Goal: Information Seeking & Learning: Learn about a topic

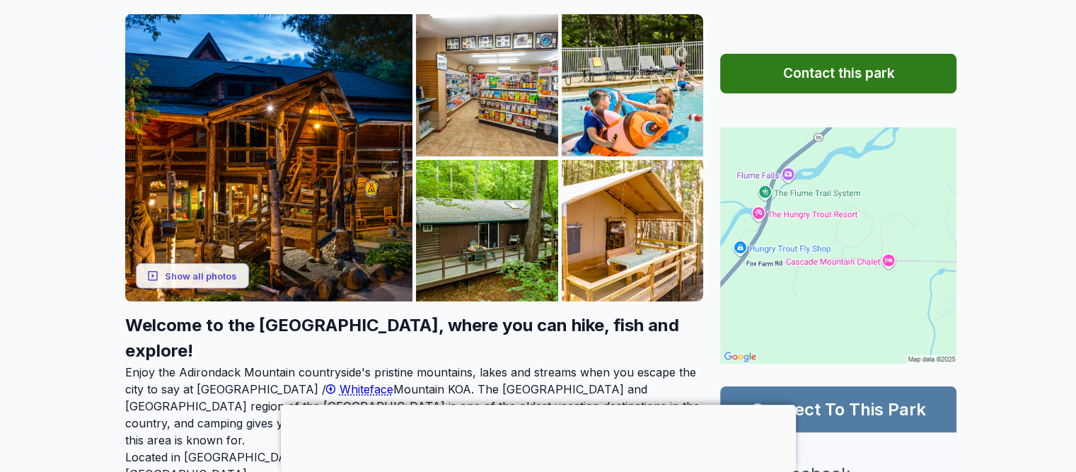
scroll to position [256, 0]
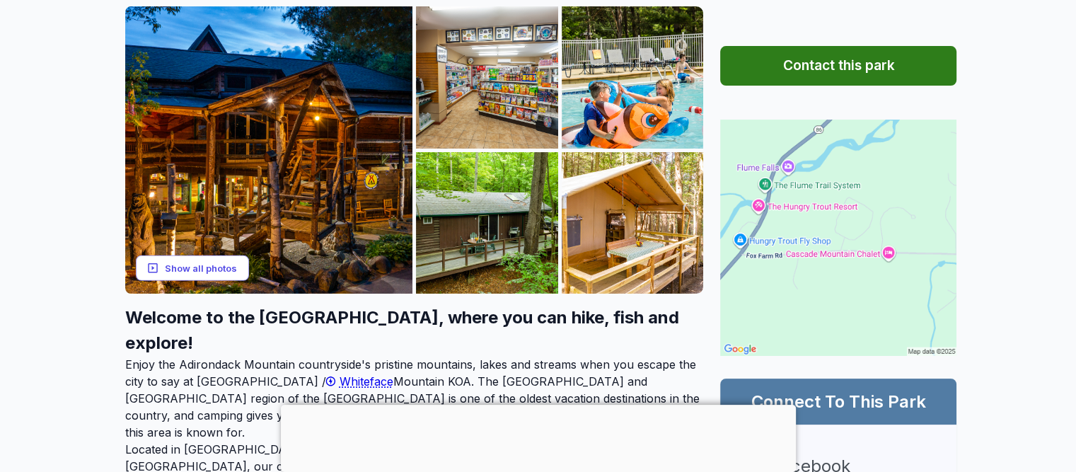
click at [195, 272] on button "Show all photos" at bounding box center [192, 268] width 113 height 26
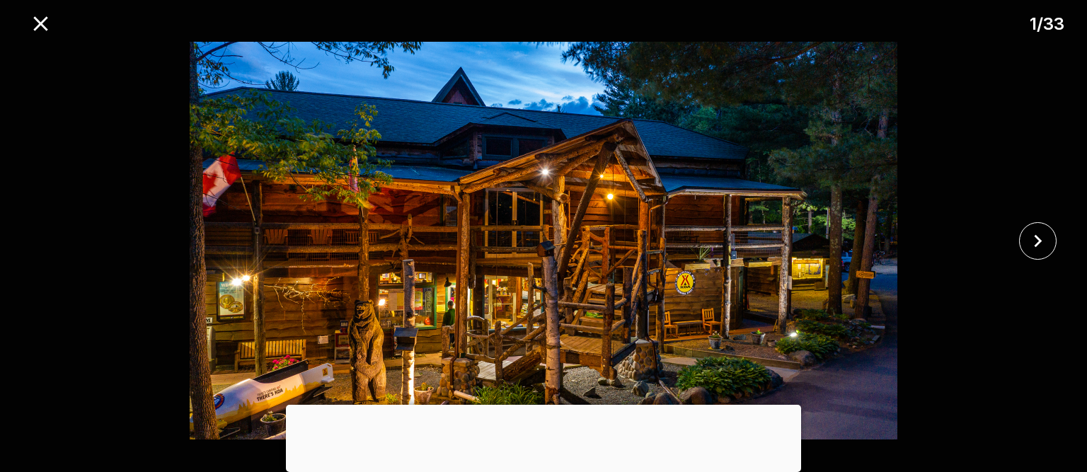
click at [537, 405] on div at bounding box center [543, 405] width 515 height 0
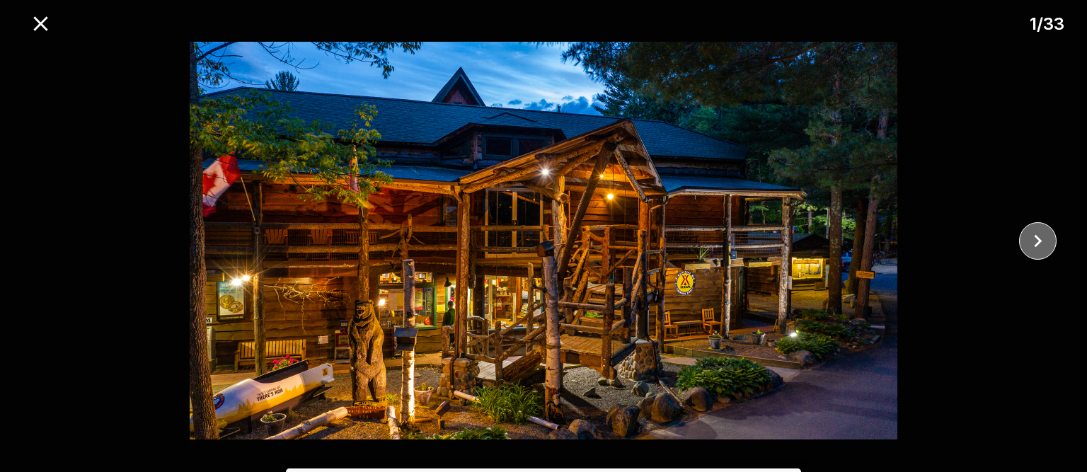
click at [1032, 246] on icon "close" at bounding box center [1037, 241] width 25 height 25
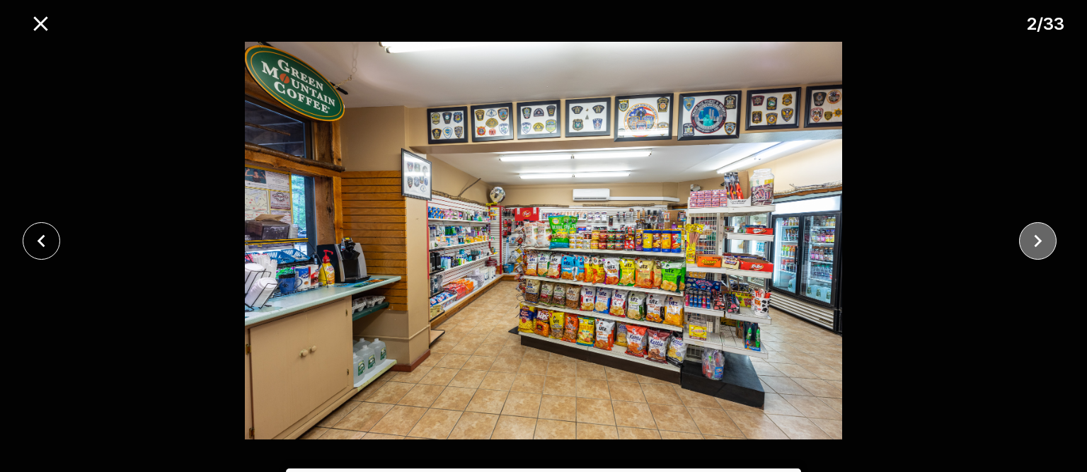
click at [1032, 246] on icon "close" at bounding box center [1037, 241] width 25 height 25
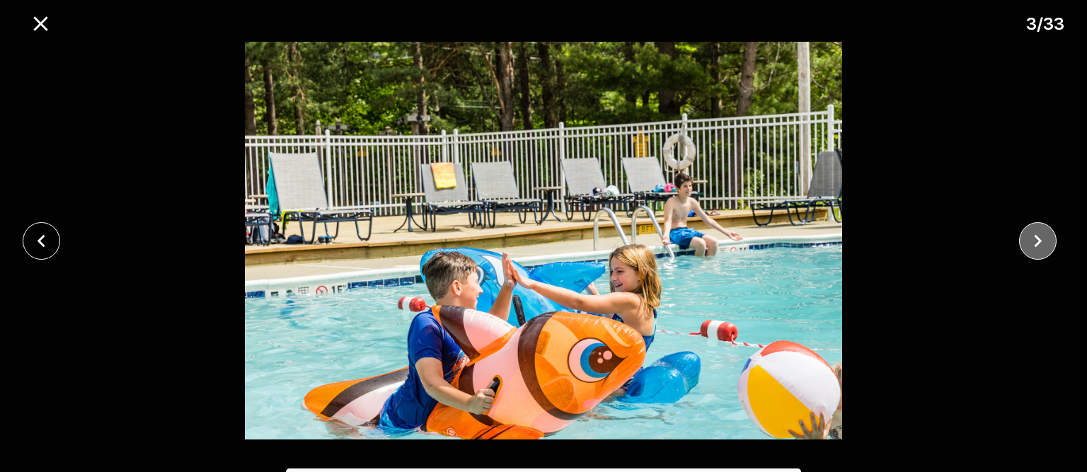
click at [1032, 246] on icon "close" at bounding box center [1037, 241] width 25 height 25
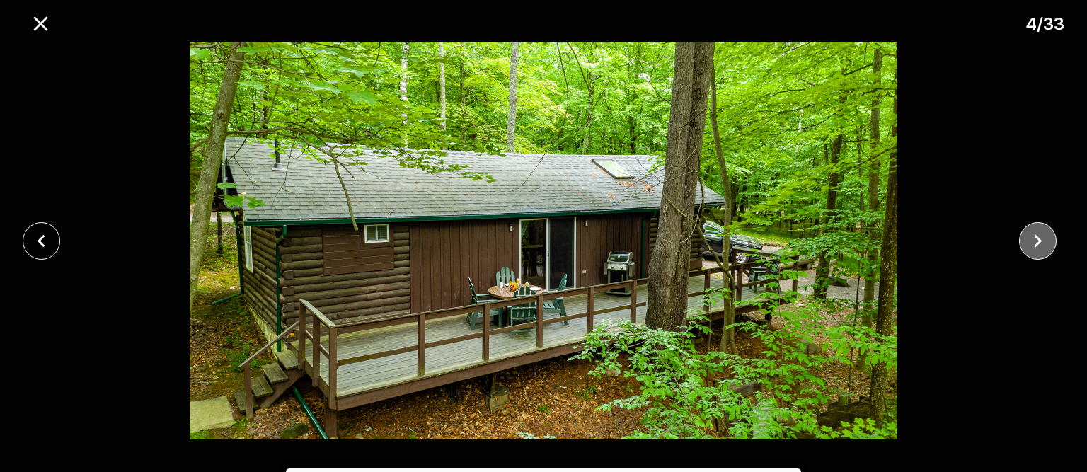
click at [1032, 246] on icon "close" at bounding box center [1037, 241] width 25 height 25
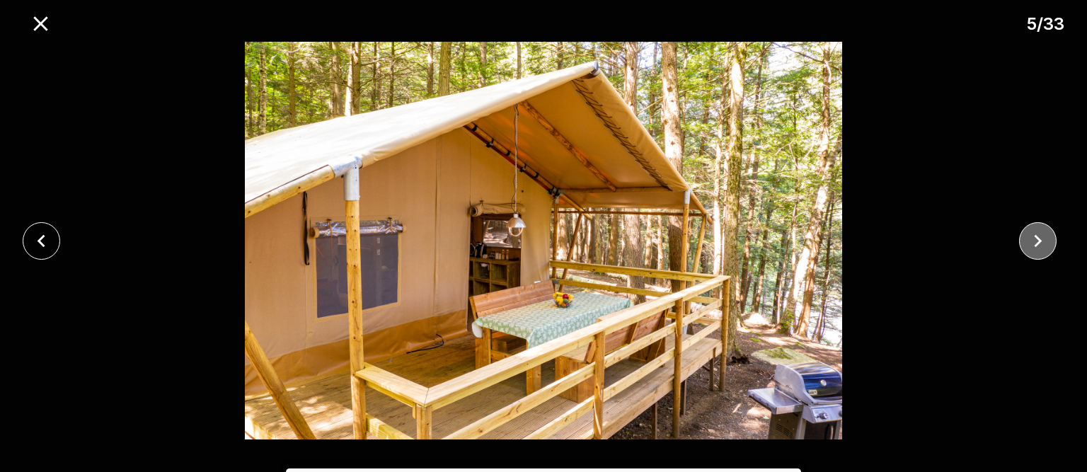
click at [1032, 246] on icon "close" at bounding box center [1037, 241] width 25 height 25
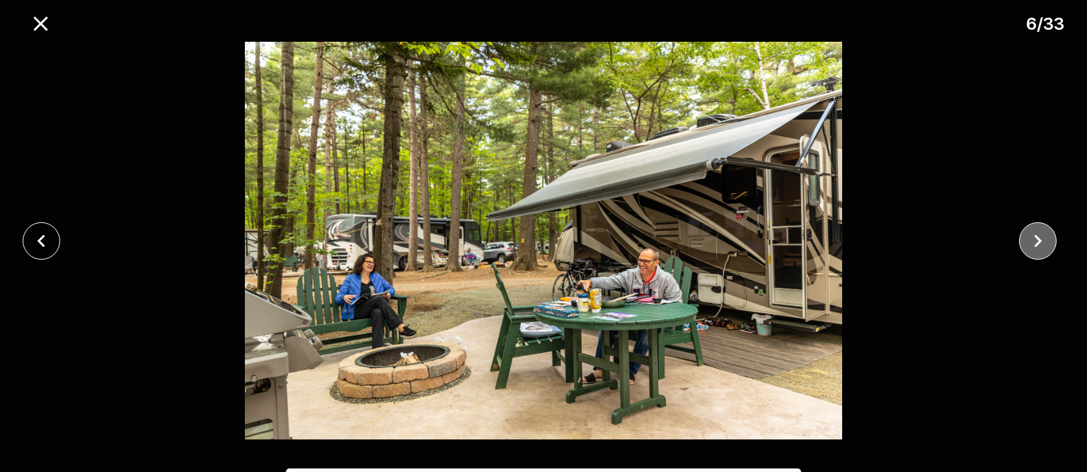
click at [1032, 246] on icon "close" at bounding box center [1037, 241] width 25 height 25
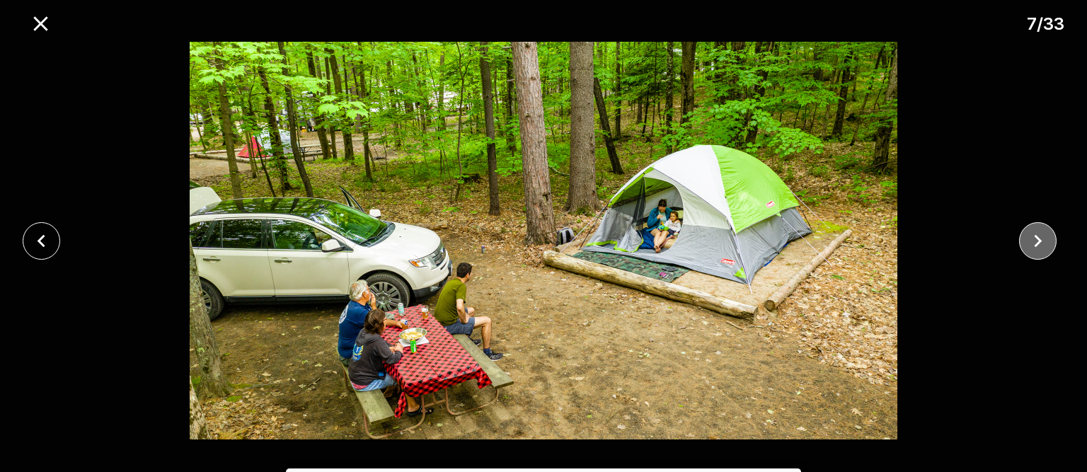
click at [1032, 246] on icon "close" at bounding box center [1037, 241] width 25 height 25
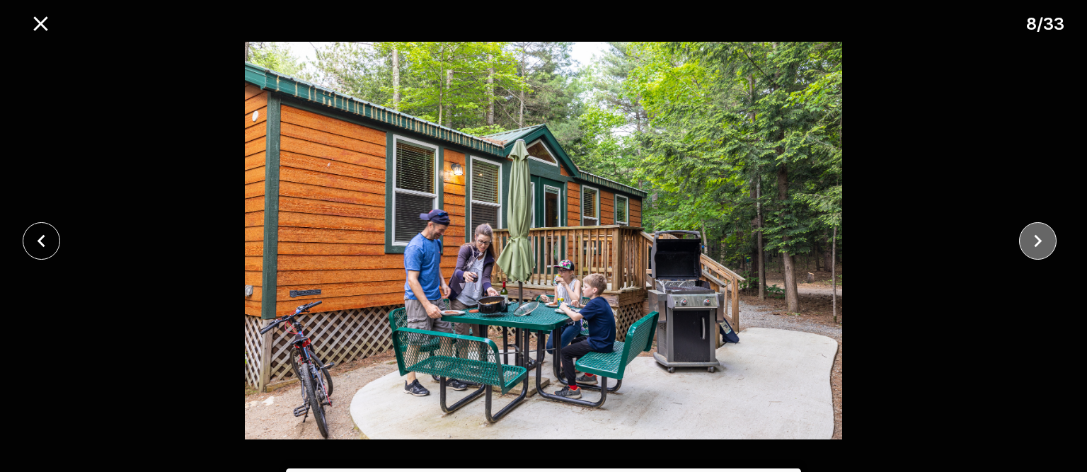
click at [1032, 246] on icon "close" at bounding box center [1037, 241] width 25 height 25
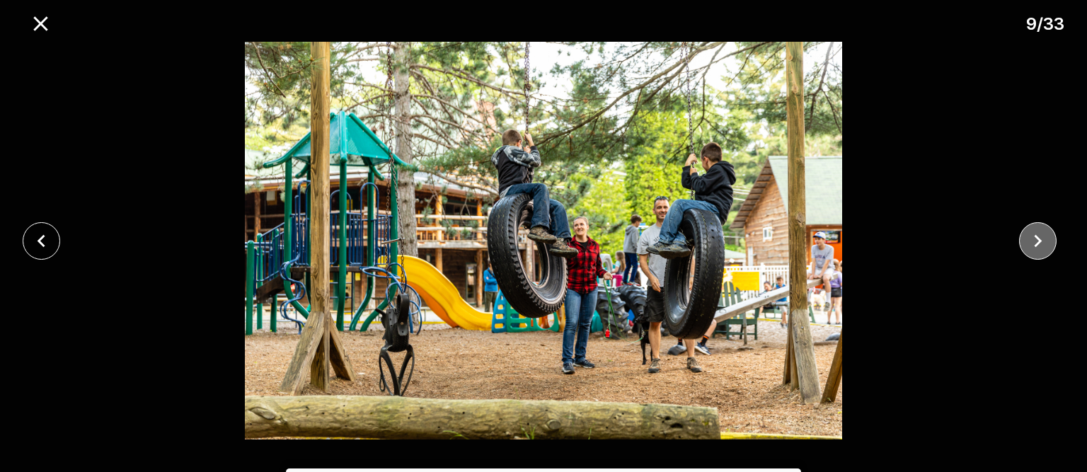
click at [1032, 246] on icon "close" at bounding box center [1037, 241] width 25 height 25
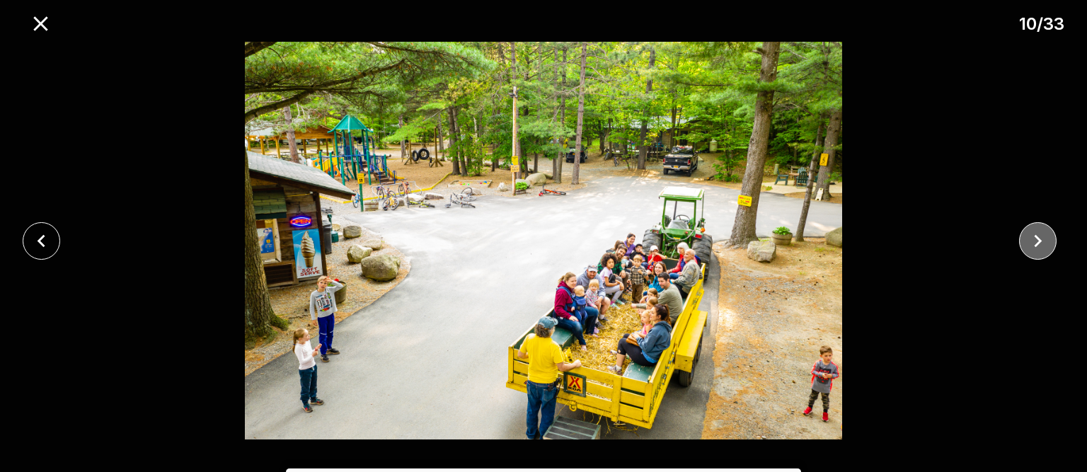
click at [1032, 246] on icon "close" at bounding box center [1037, 241] width 25 height 25
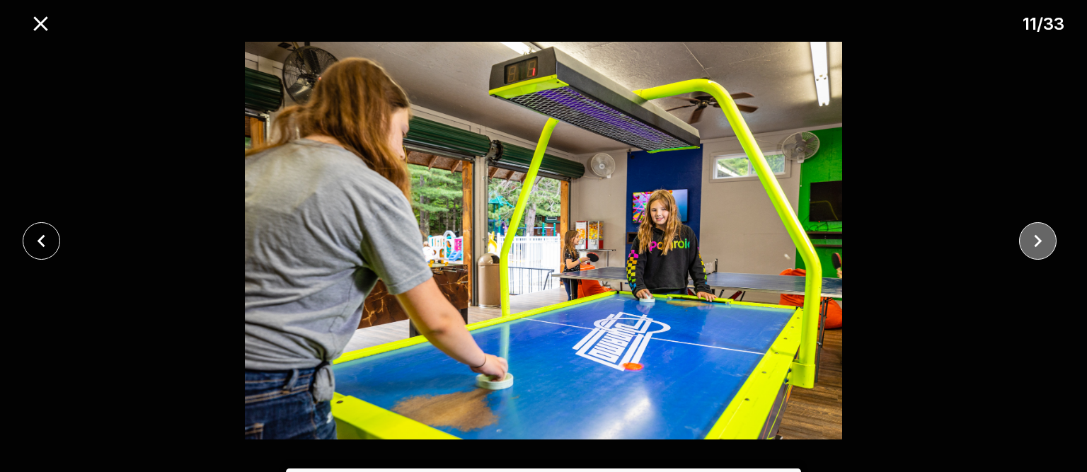
click at [1032, 246] on icon "close" at bounding box center [1037, 241] width 25 height 25
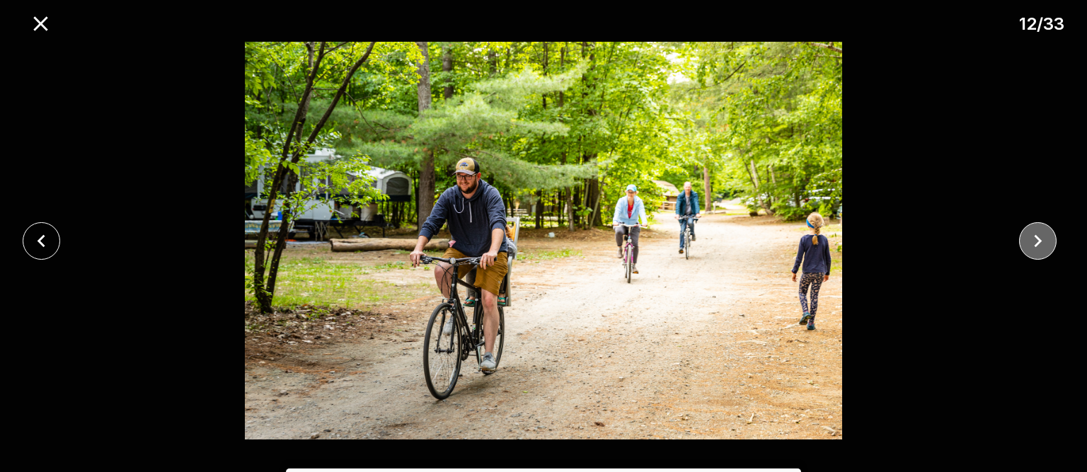
click at [1032, 246] on icon "close" at bounding box center [1037, 241] width 25 height 25
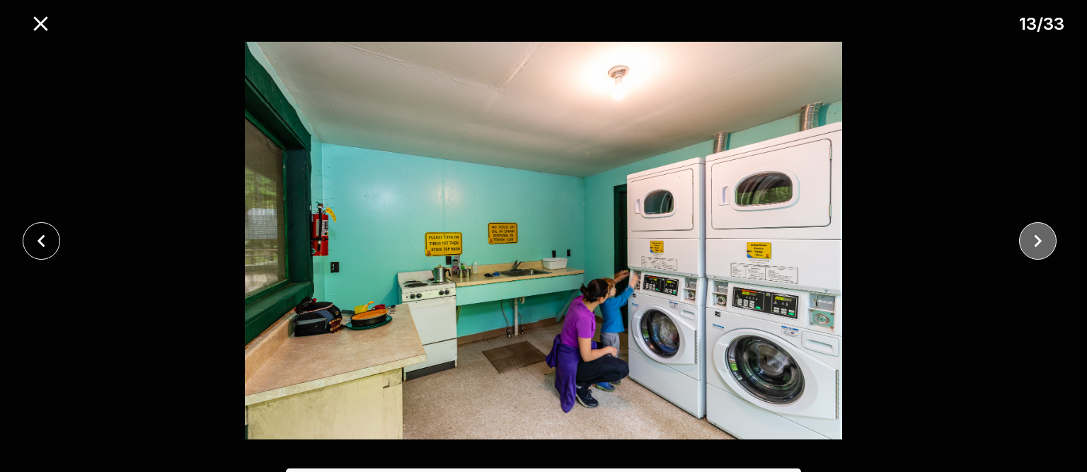
click at [1032, 246] on icon "close" at bounding box center [1037, 241] width 25 height 25
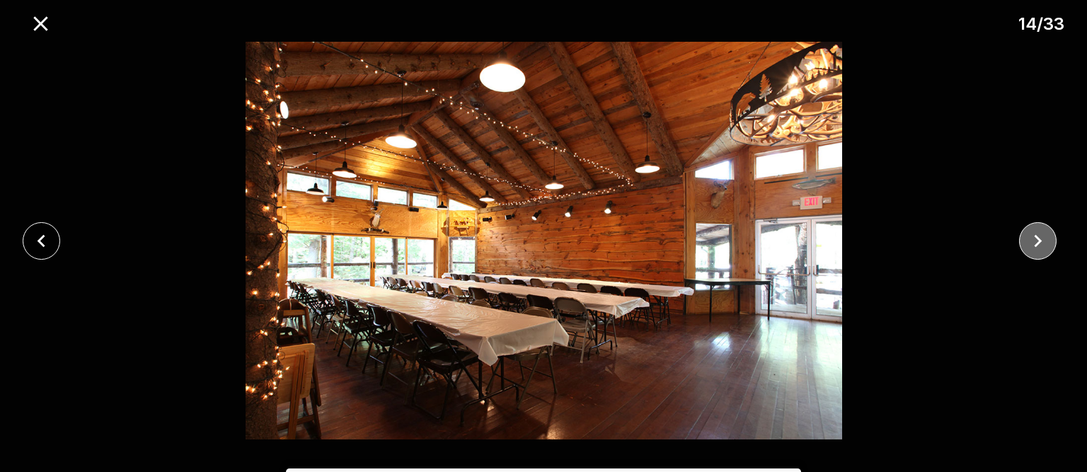
click at [1032, 246] on icon "close" at bounding box center [1037, 241] width 25 height 25
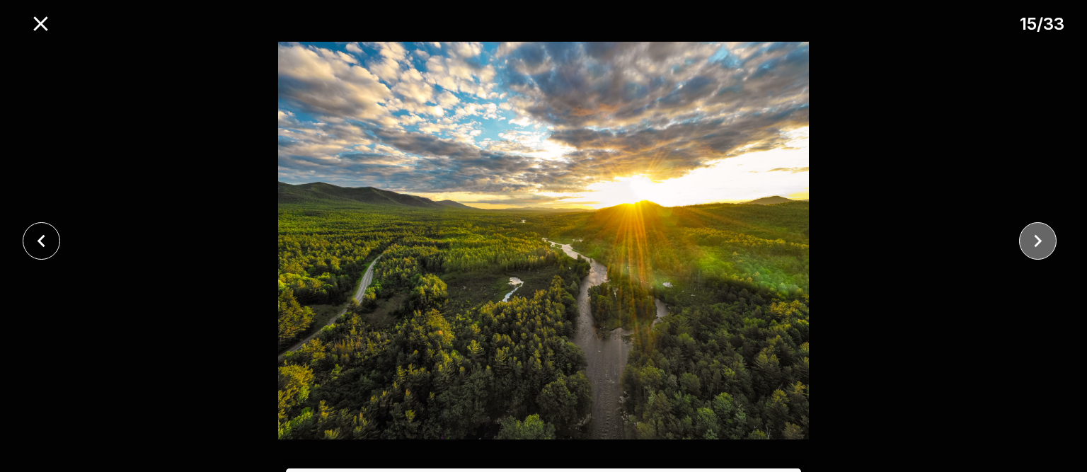
click at [1032, 246] on icon "close" at bounding box center [1037, 241] width 25 height 25
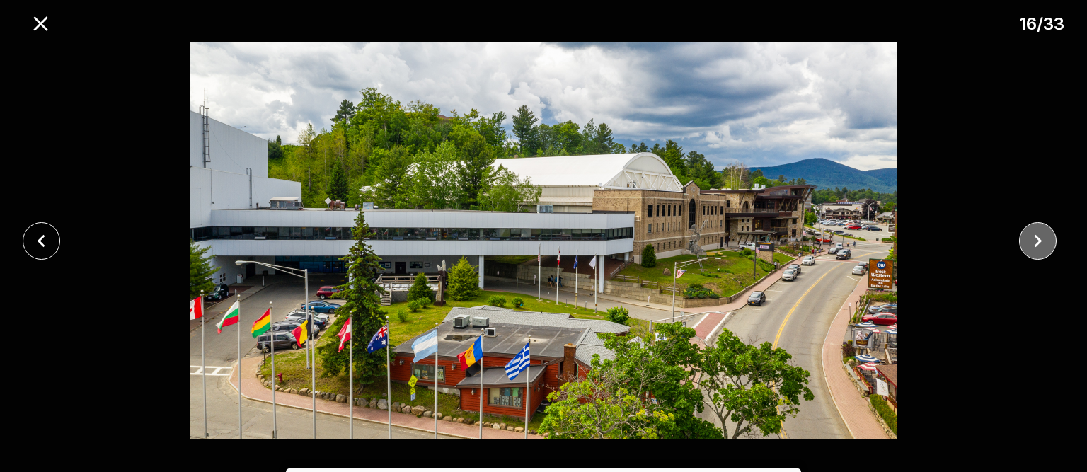
click at [1032, 246] on icon "close" at bounding box center [1037, 241] width 25 height 25
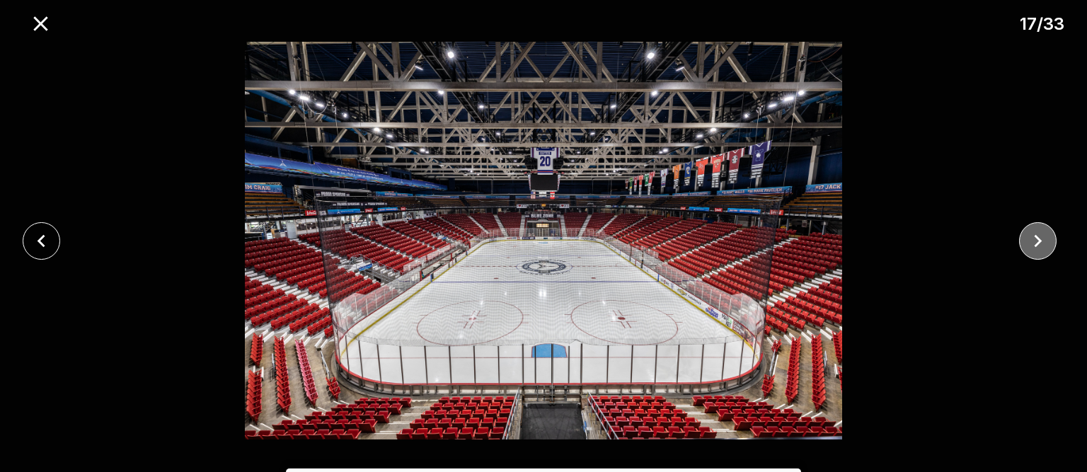
click at [1032, 246] on icon "close" at bounding box center [1037, 241] width 25 height 25
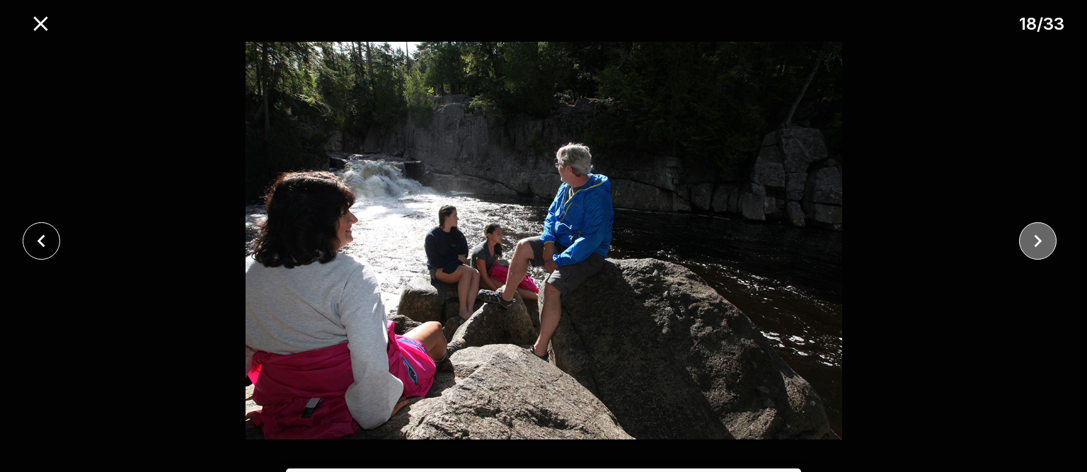
click at [1032, 246] on icon "close" at bounding box center [1037, 241] width 25 height 25
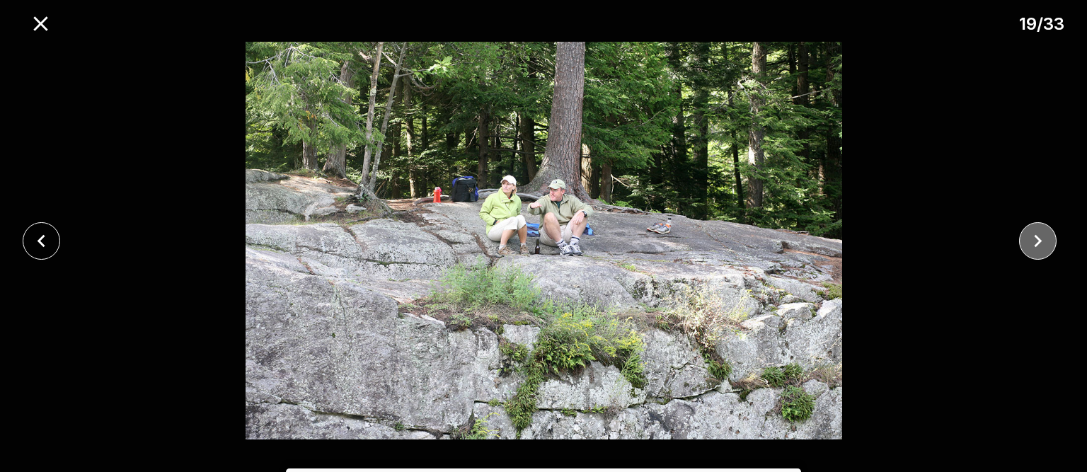
click at [1032, 246] on icon "close" at bounding box center [1037, 241] width 25 height 25
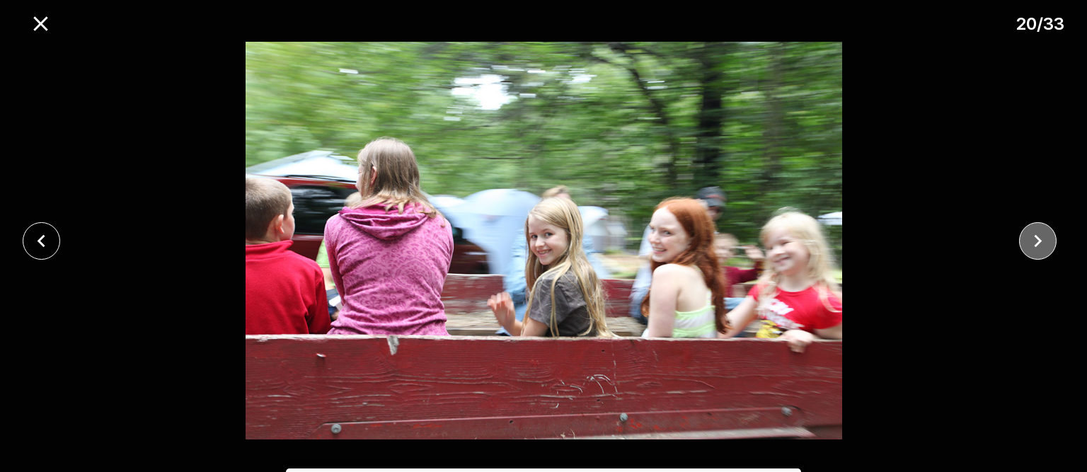
click at [1032, 246] on icon "close" at bounding box center [1037, 241] width 25 height 25
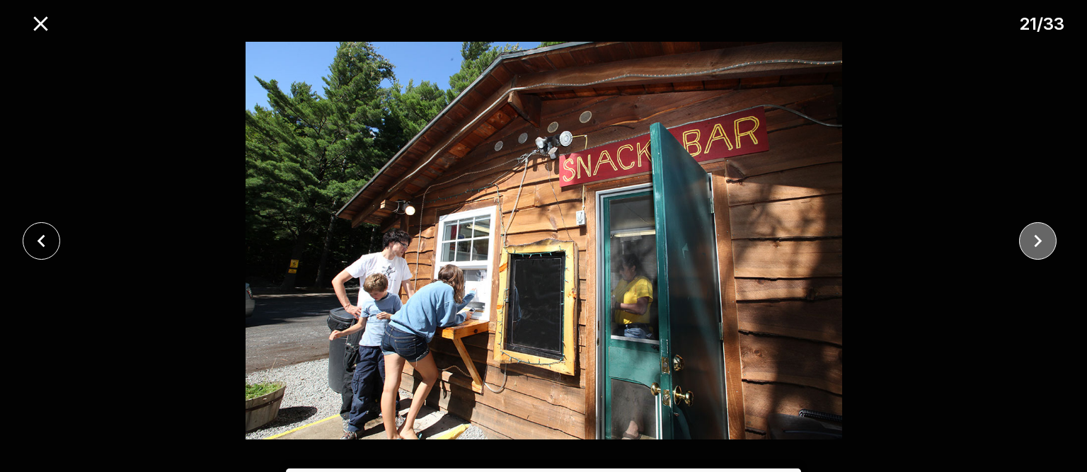
click at [1032, 246] on icon "close" at bounding box center [1037, 241] width 25 height 25
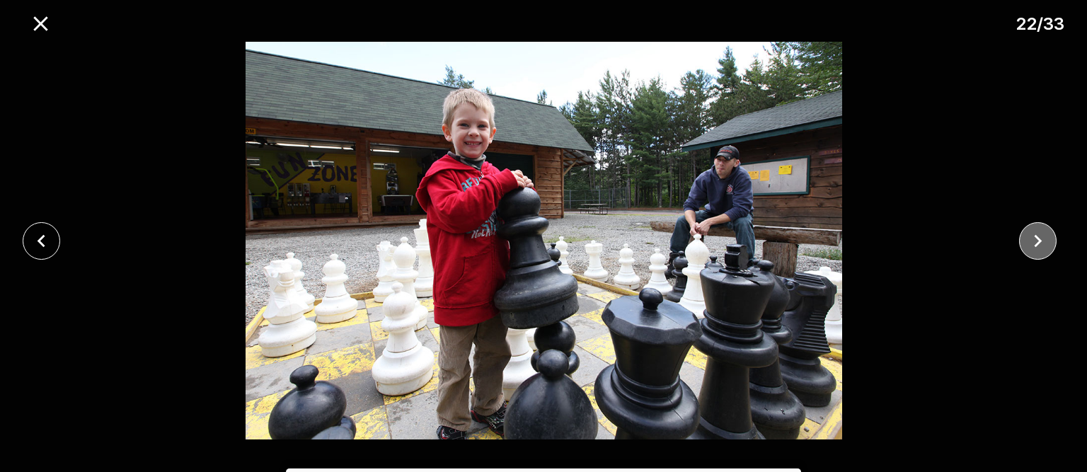
click at [1032, 246] on icon "close" at bounding box center [1037, 241] width 25 height 25
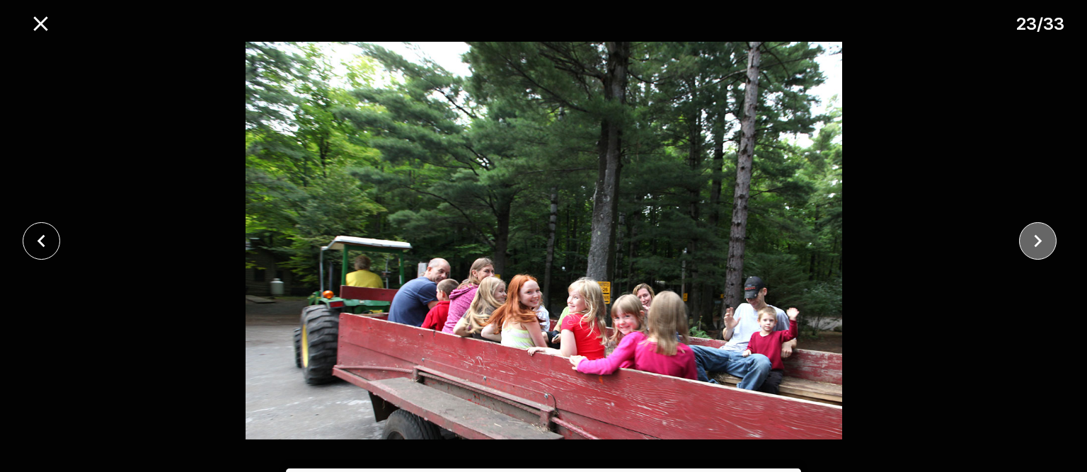
click at [1032, 246] on icon "close" at bounding box center [1037, 241] width 25 height 25
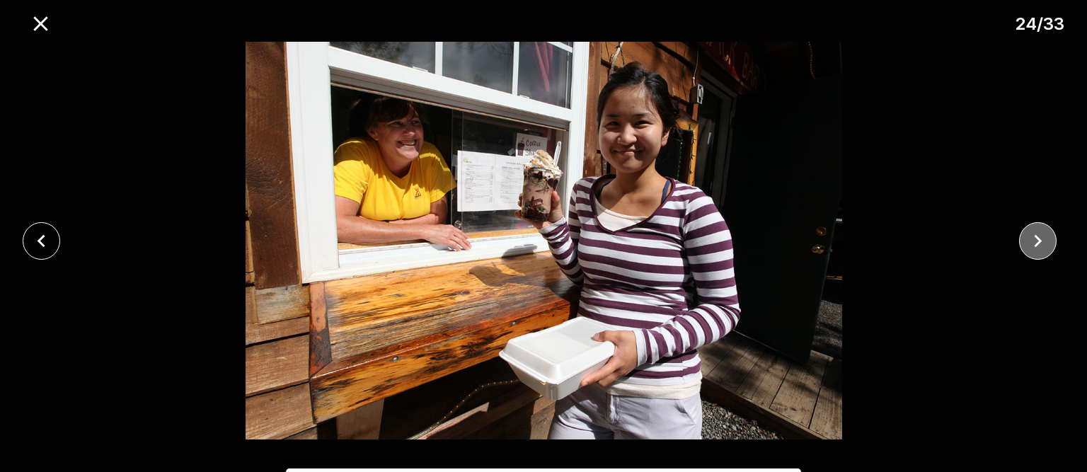
click at [1032, 246] on icon "close" at bounding box center [1037, 241] width 25 height 25
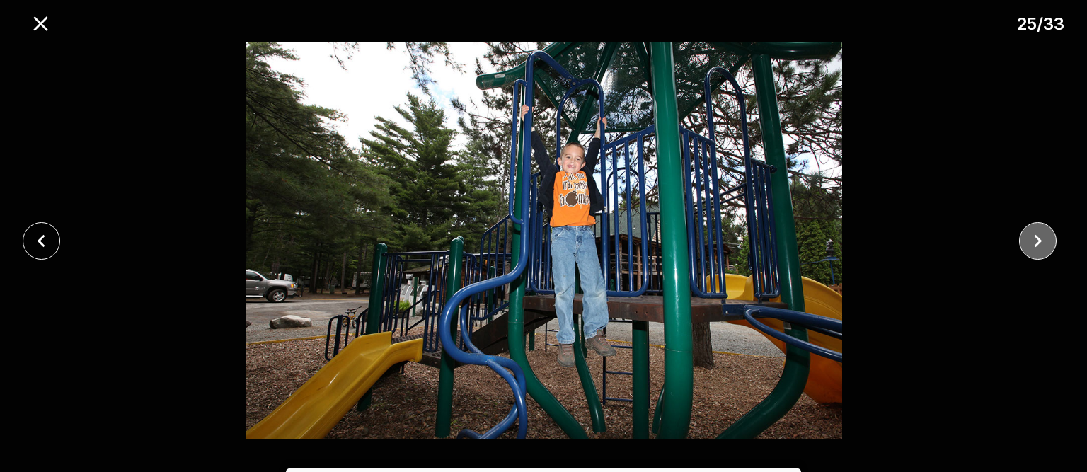
click at [1032, 246] on icon "close" at bounding box center [1037, 241] width 25 height 25
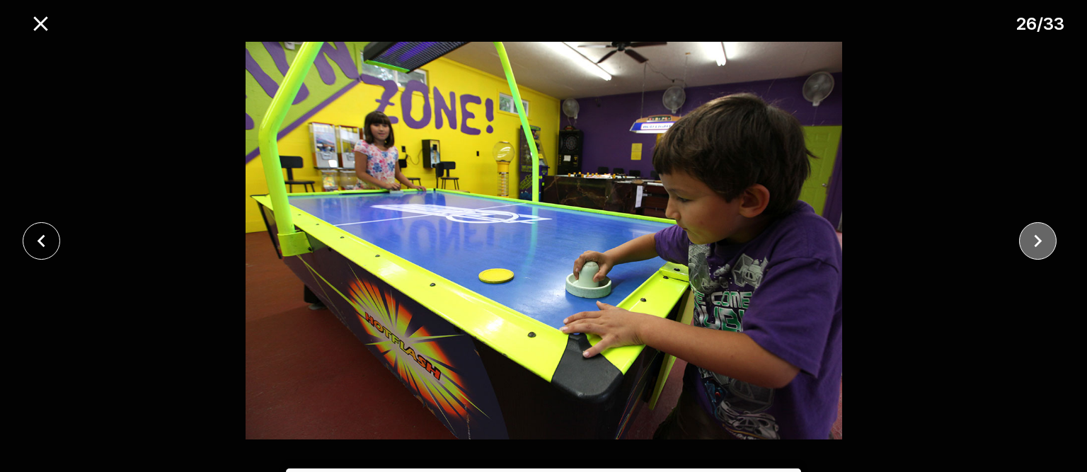
click at [1032, 246] on icon "close" at bounding box center [1037, 241] width 25 height 25
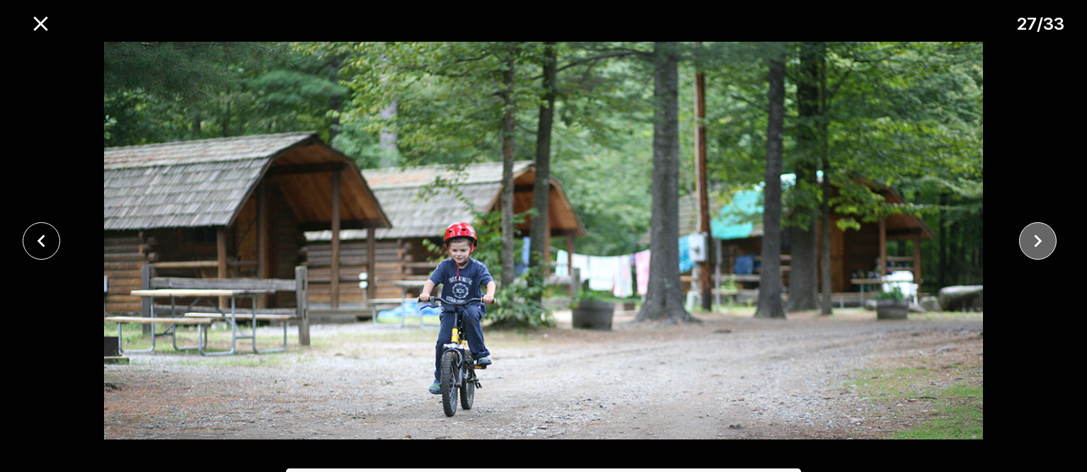
click at [1032, 246] on icon "close" at bounding box center [1037, 241] width 25 height 25
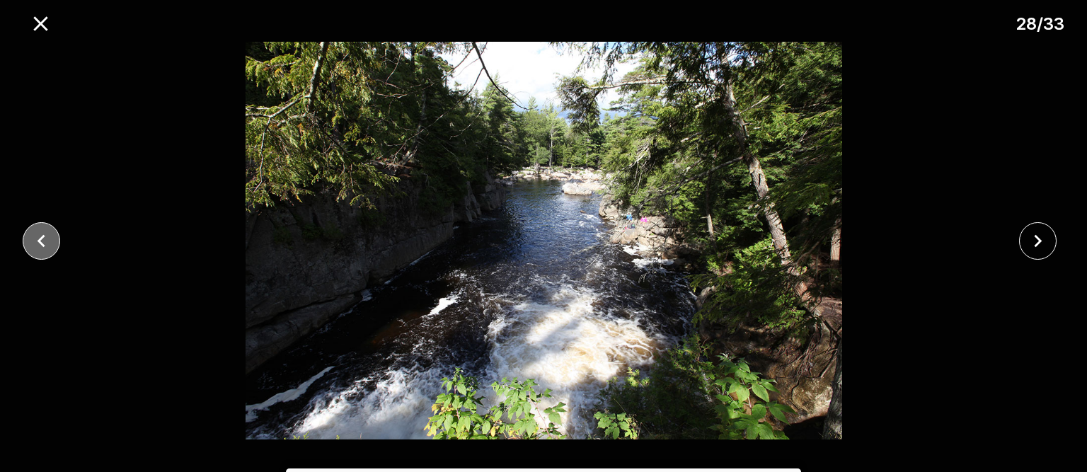
click at [42, 241] on icon "close" at bounding box center [41, 241] width 25 height 25
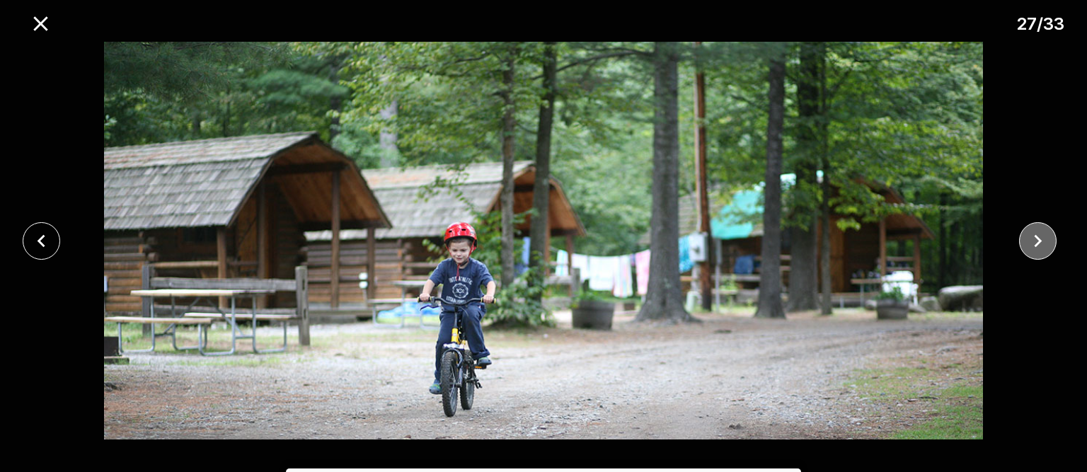
click at [1027, 239] on icon "close" at bounding box center [1037, 241] width 25 height 25
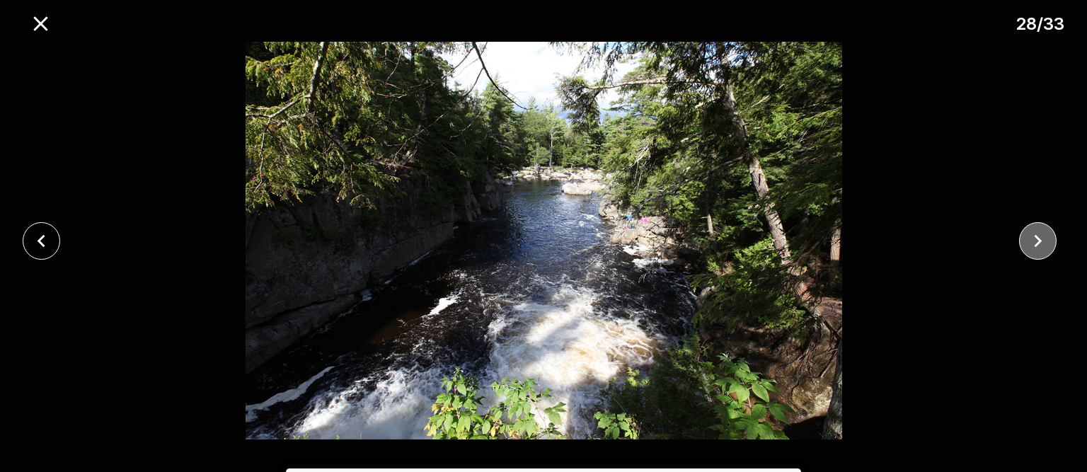
click at [1042, 238] on icon "close" at bounding box center [1037, 241] width 25 height 25
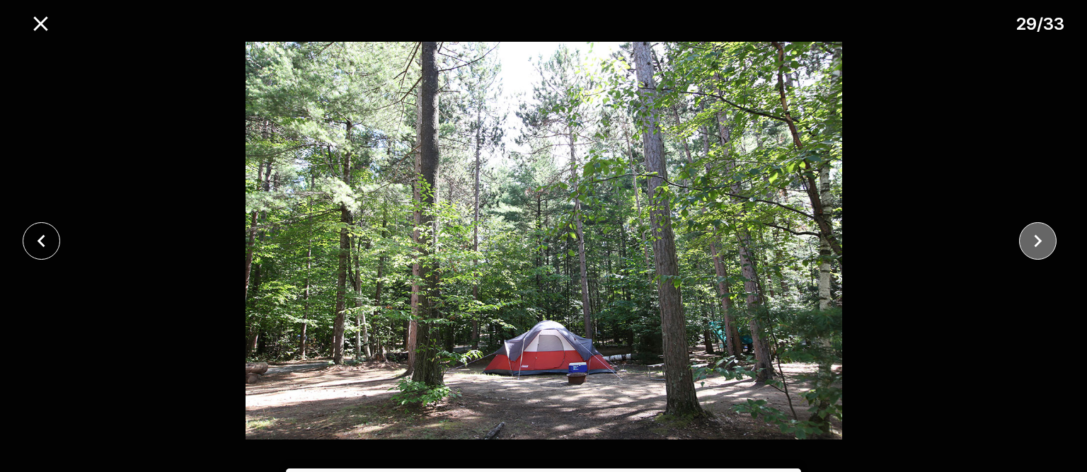
click at [1042, 238] on icon "close" at bounding box center [1037, 241] width 25 height 25
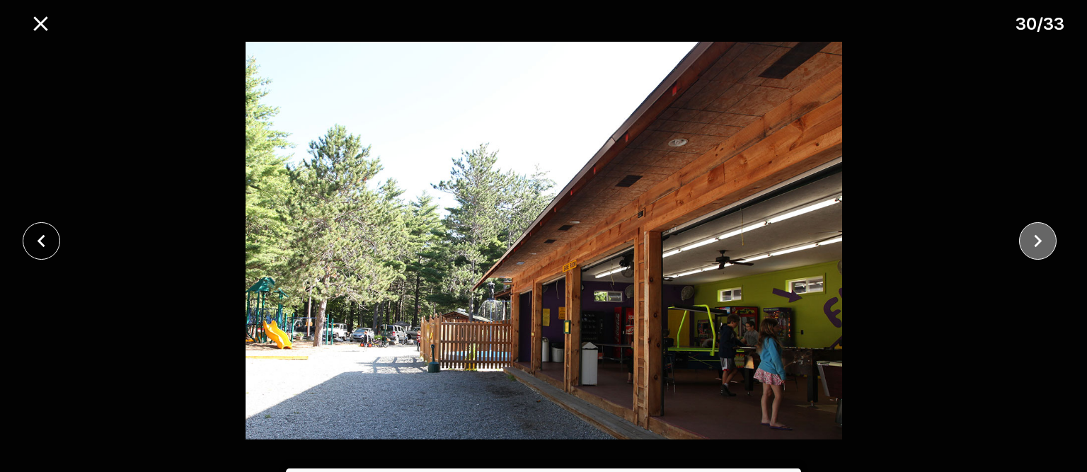
click at [1042, 238] on icon "close" at bounding box center [1037, 241] width 25 height 25
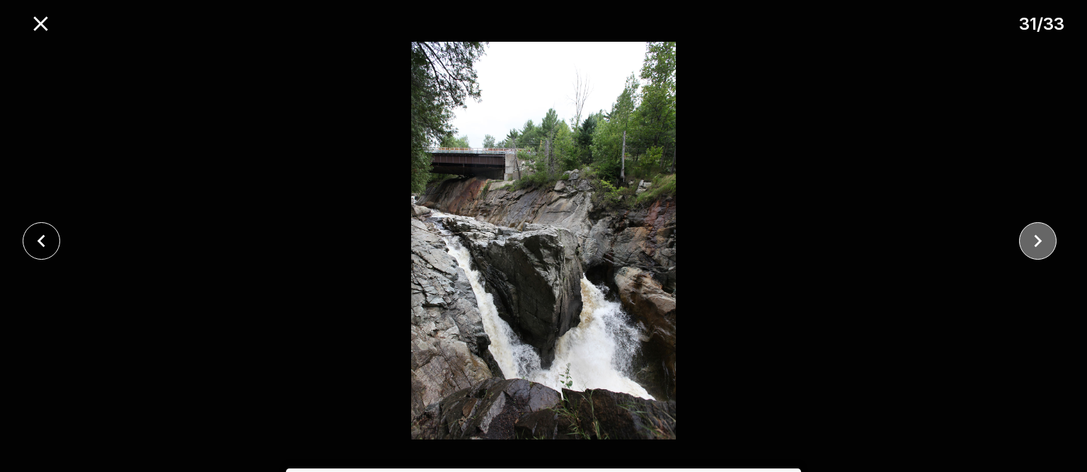
click at [1042, 238] on icon "close" at bounding box center [1037, 241] width 25 height 25
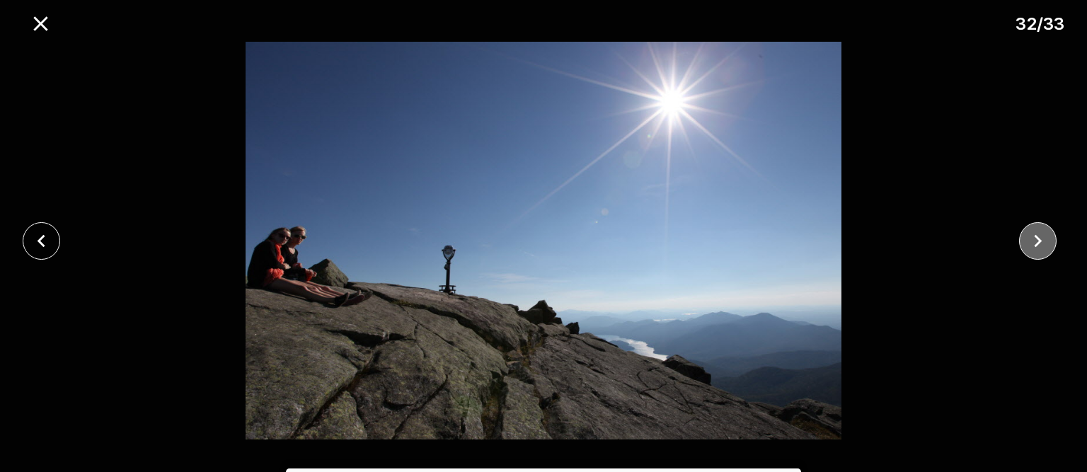
click at [1042, 238] on icon "close" at bounding box center [1037, 241] width 25 height 25
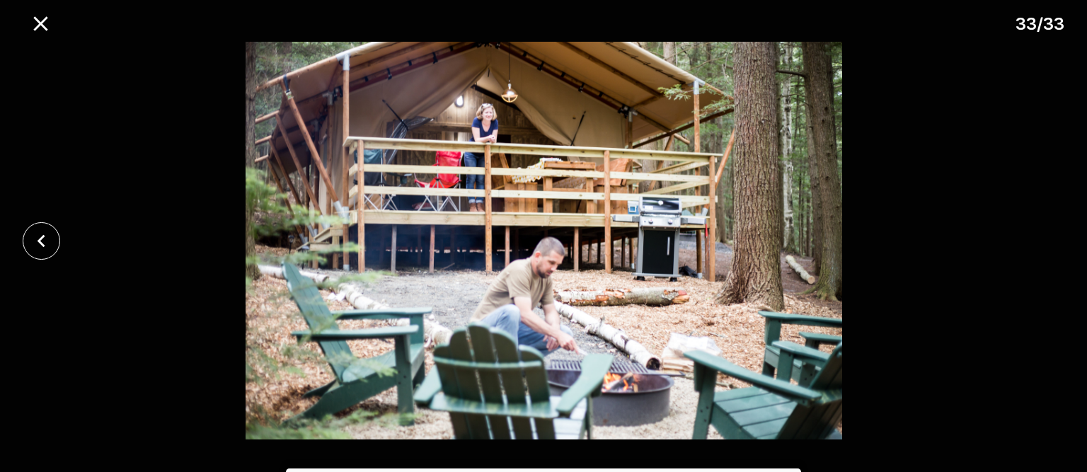
click at [1042, 238] on div at bounding box center [543, 241] width 1087 height 398
click at [35, 22] on icon "close" at bounding box center [40, 23] width 25 height 25
